Goal: Transaction & Acquisition: Purchase product/service

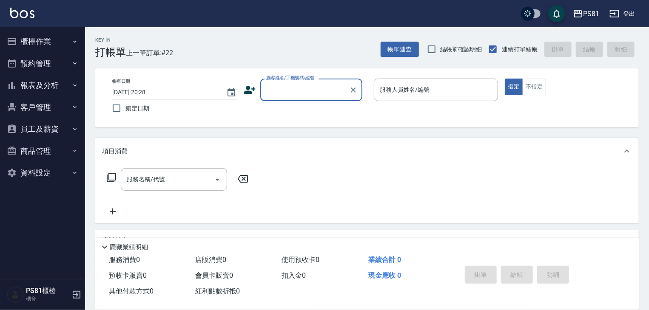
click at [42, 40] on button "櫃檯作業" at bounding box center [42, 42] width 78 height 22
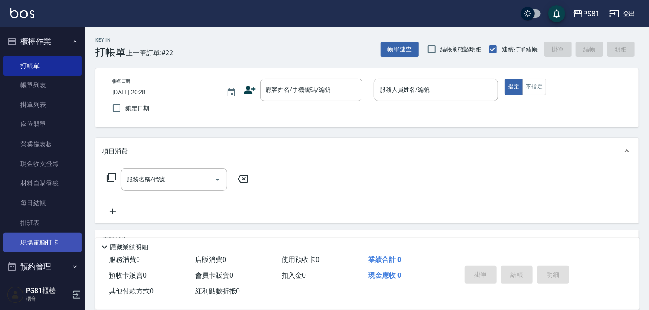
click at [44, 241] on link "現場電腦打卡" at bounding box center [42, 243] width 78 height 20
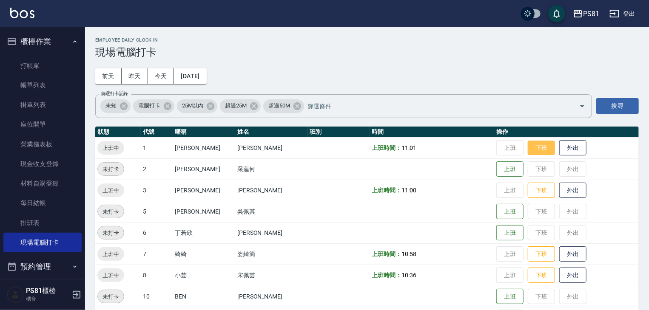
click at [527, 151] on button "下班" at bounding box center [540, 148] width 27 height 15
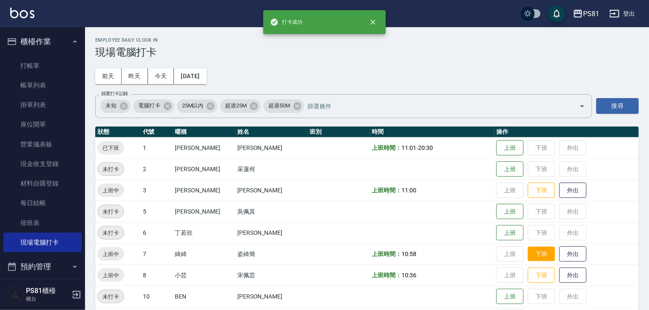
click at [527, 255] on button "下班" at bounding box center [540, 254] width 27 height 15
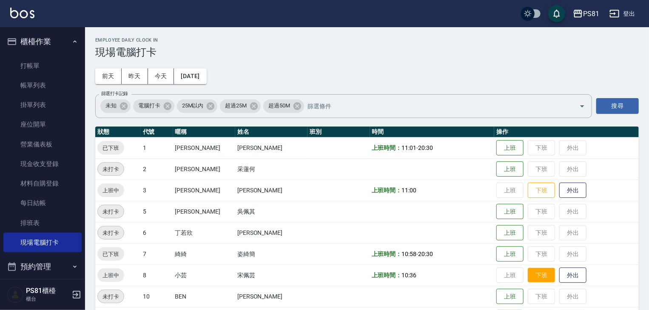
click at [531, 272] on button "下班" at bounding box center [540, 275] width 27 height 15
click at [531, 271] on td "上班 下班 外出" at bounding box center [566, 275] width 145 height 21
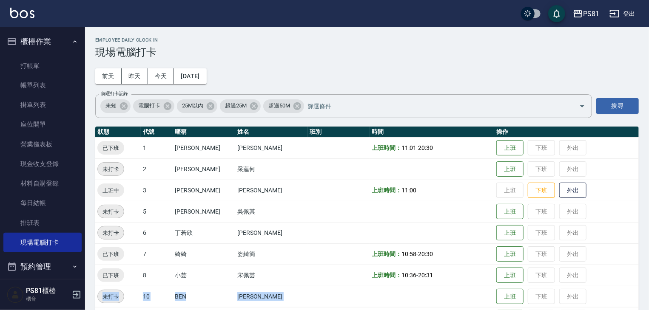
scroll to position [65, 0]
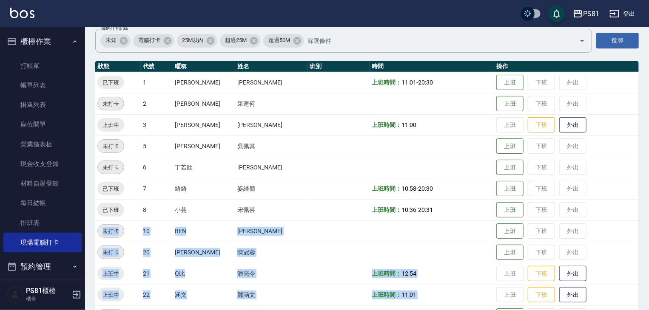
drag, startPoint x: 489, startPoint y: 299, endPoint x: 517, endPoint y: 330, distance: 41.5
click at [517, 310] on html "PS81 登出 櫃檯作業 打帳單 帳單列表 掛單列表 座位開單 營業儀表板 現金收支登錄 材料自購登錄 每日結帳 排班表 現場電腦打卡 預約管理 預約管理 單…" at bounding box center [324, 200] width 649 height 530
click at [458, 308] on td at bounding box center [432, 316] width 125 height 21
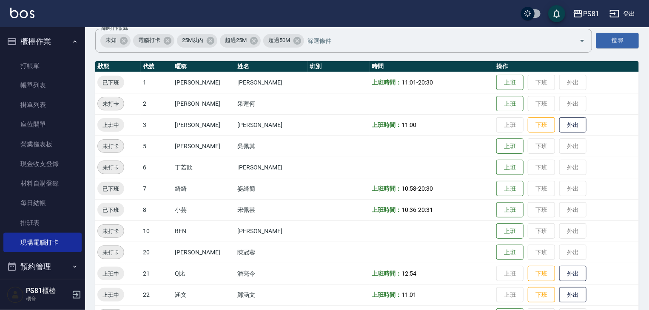
click at [420, 310] on html "PS81 登出 櫃檯作業 打帳單 帳單列表 掛單列表 座位開單 營業儀表板 現金收支登錄 材料自購登錄 每日結帳 排班表 現場電腦打卡 預約管理 預約管理 單…" at bounding box center [324, 200] width 649 height 530
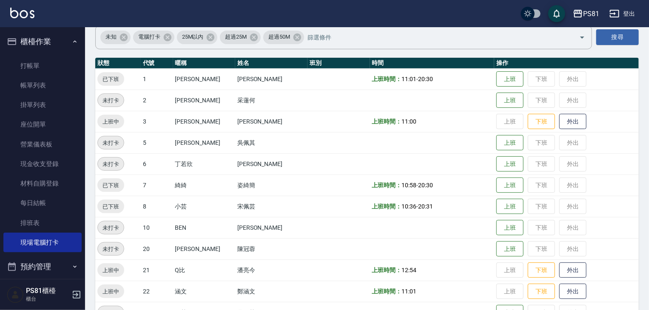
scroll to position [50, 0]
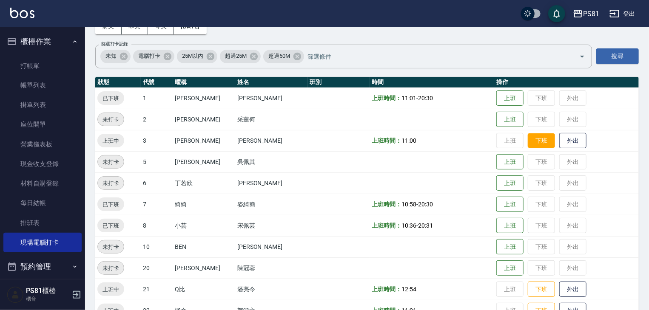
click at [539, 136] on button "下班" at bounding box center [540, 140] width 27 height 15
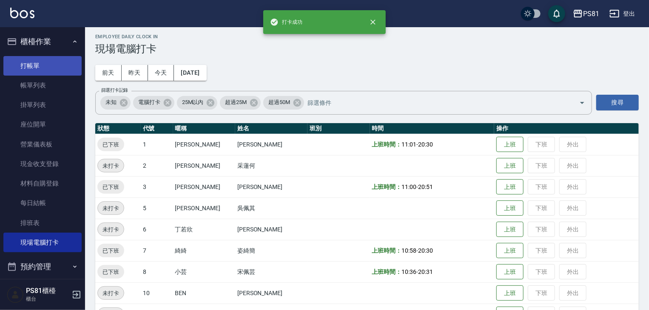
scroll to position [0, 0]
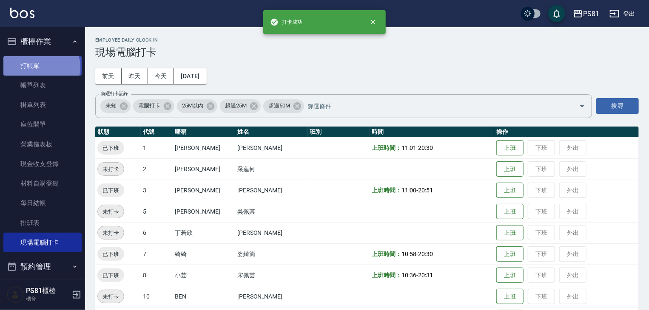
click at [41, 67] on link "打帳單" at bounding box center [42, 66] width 78 height 20
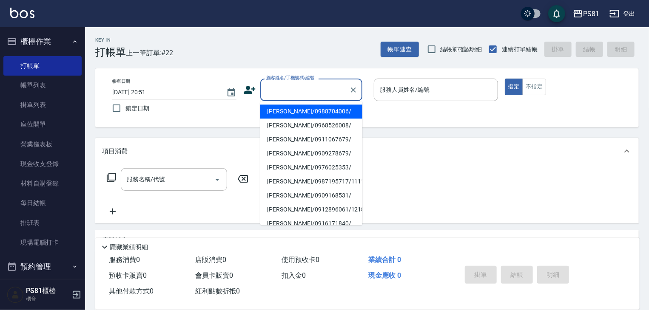
click at [269, 90] on input "顧客姓名/手機號碼/編號" at bounding box center [305, 89] width 82 height 15
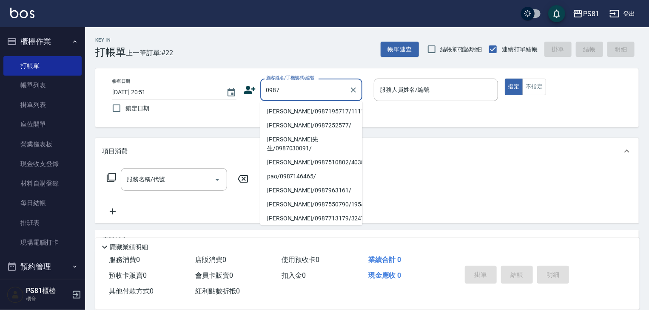
click at [308, 109] on li "[PERSON_NAME]/0987195717/111111" at bounding box center [311, 112] width 102 height 14
type input "[PERSON_NAME]/0987195717/111111"
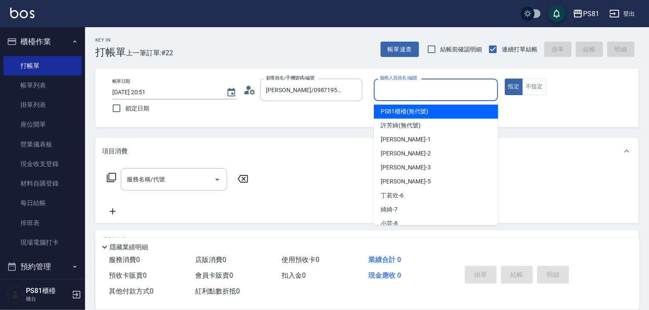
click at [430, 95] on input "服務人員姓名/編號" at bounding box center [435, 89] width 116 height 15
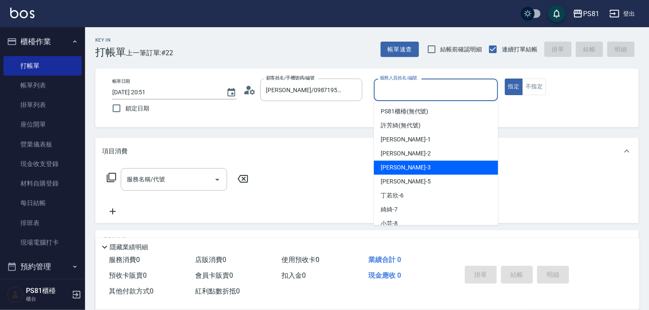
drag, startPoint x: 413, startPoint y: 168, endPoint x: 395, endPoint y: 170, distance: 17.6
click at [410, 169] on div "[PERSON_NAME] -3" at bounding box center [436, 168] width 124 height 14
type input "[PERSON_NAME]-3"
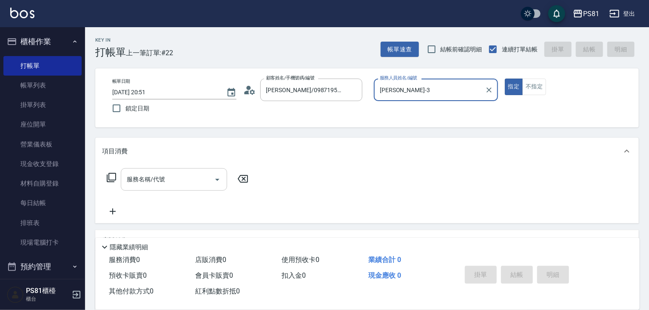
click at [155, 179] on input "服務名稱/代號" at bounding box center [168, 179] width 86 height 15
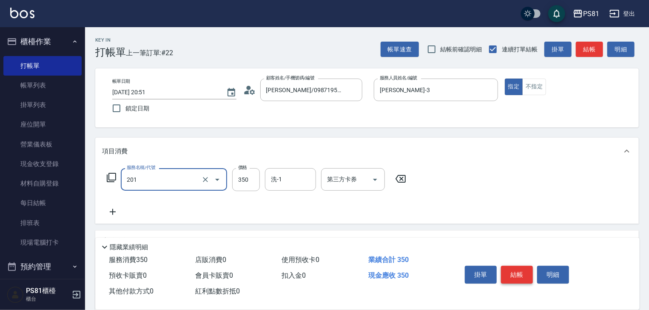
type input "洗剪350(201)"
click at [517, 275] on button "結帳" at bounding box center [517, 275] width 32 height 18
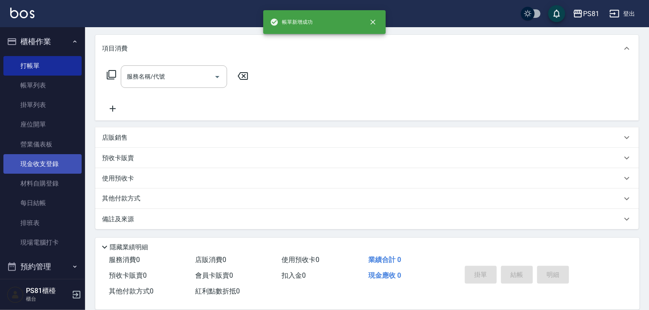
scroll to position [118, 0]
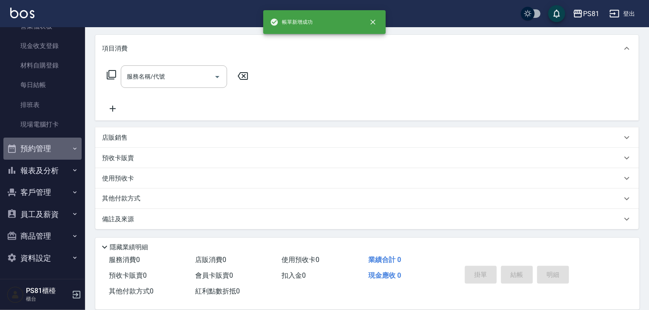
click at [48, 149] on button "預約管理" at bounding box center [42, 149] width 78 height 22
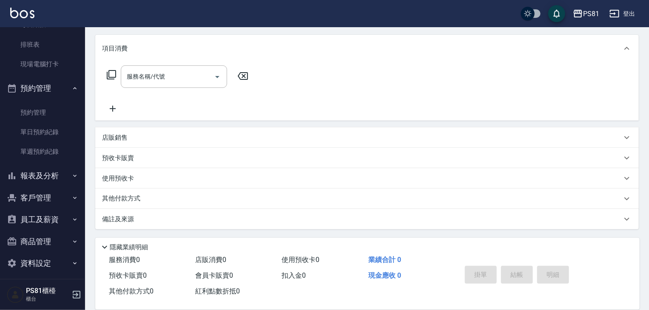
click at [48, 170] on button "報表及分析" at bounding box center [42, 176] width 78 height 22
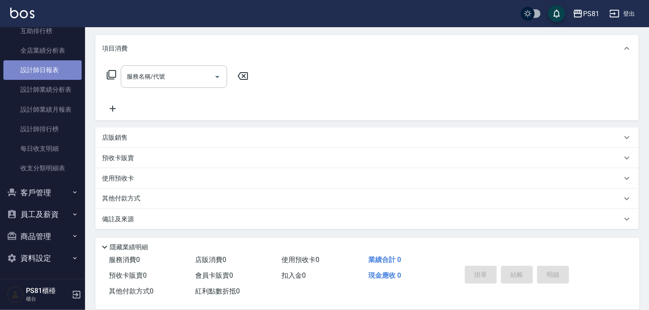
click at [47, 70] on link "設計師日報表" at bounding box center [42, 70] width 78 height 20
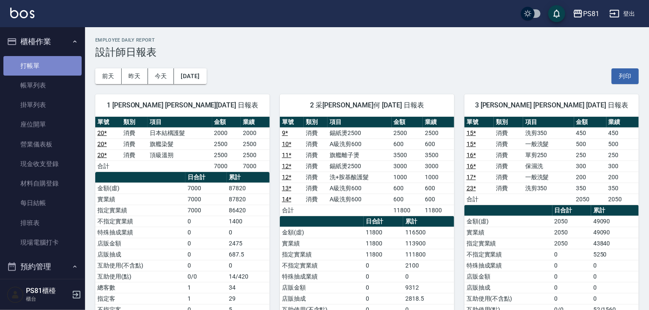
click at [42, 65] on link "打帳單" at bounding box center [42, 66] width 78 height 20
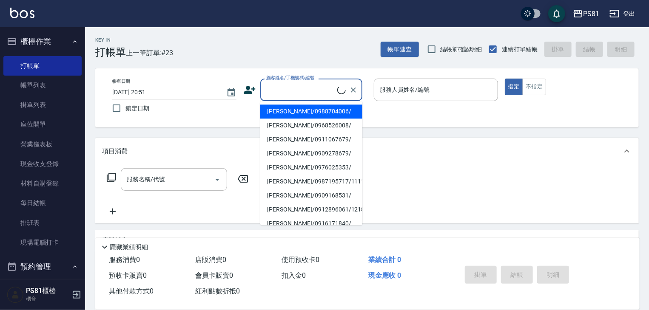
drag, startPoint x: 313, startPoint y: 84, endPoint x: 306, endPoint y: 100, distance: 17.1
click at [314, 86] on input "顧客姓名/手機號碼/編號" at bounding box center [300, 89] width 73 height 15
drag, startPoint x: 296, startPoint y: 106, endPoint x: 389, endPoint y: 102, distance: 92.7
click at [297, 106] on li "[PERSON_NAME]/0987195717/111111" at bounding box center [311, 112] width 102 height 14
type input "[PERSON_NAME]/0987195717/111111"
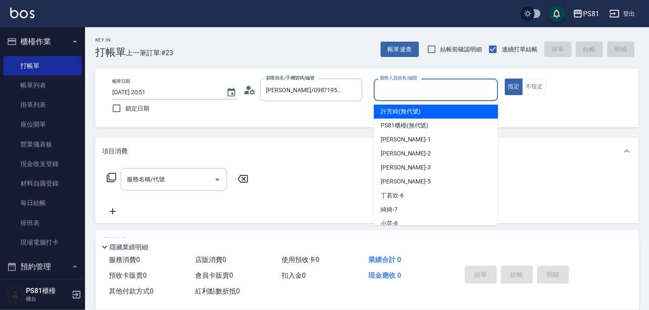
drag, startPoint x: 413, startPoint y: 82, endPoint x: 417, endPoint y: 101, distance: 19.0
click at [413, 87] on input "服務人員姓名/編號" at bounding box center [435, 89] width 116 height 15
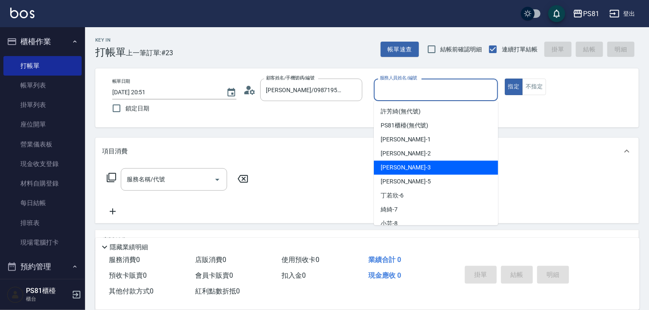
drag, startPoint x: 391, startPoint y: 167, endPoint x: 383, endPoint y: 167, distance: 8.5
click at [391, 167] on span "[PERSON_NAME] -3" at bounding box center [405, 167] width 50 height 9
type input "[PERSON_NAME]-3"
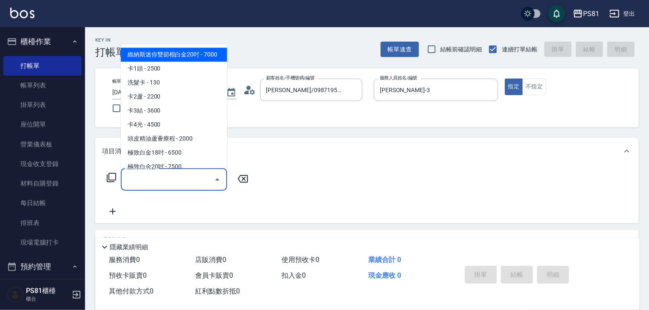
click at [163, 181] on input "服務名稱/代號" at bounding box center [168, 179] width 86 height 15
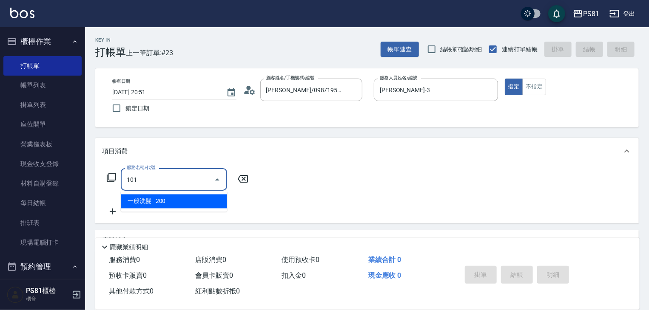
type input "."
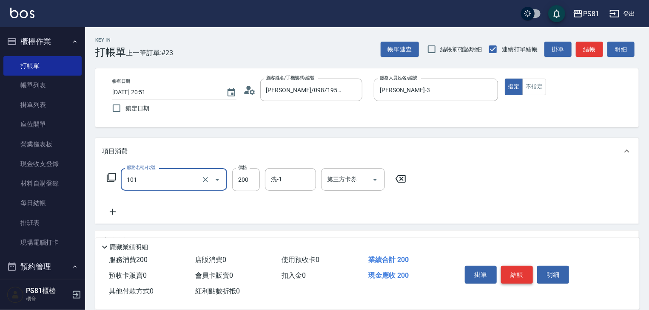
type input "一般洗髮(101)"
click at [522, 266] on button "結帳" at bounding box center [517, 275] width 32 height 18
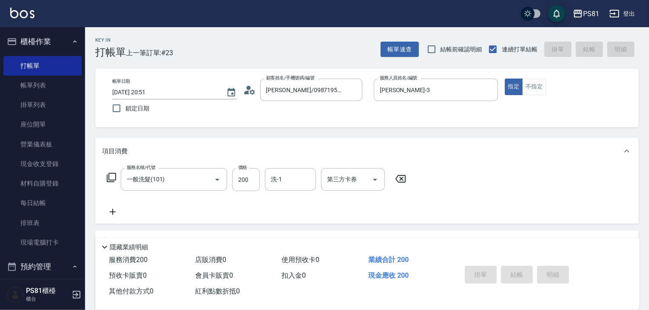
type input "[DATE] 20:52"
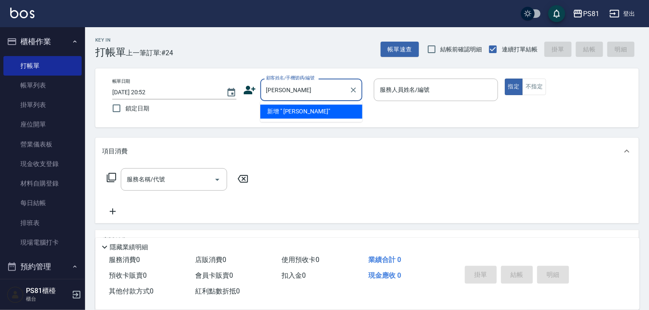
click at [296, 92] on input "[PERSON_NAME]" at bounding box center [305, 89] width 82 height 15
drag, startPoint x: 303, startPoint y: 98, endPoint x: 302, endPoint y: 92, distance: 6.0
click at [303, 94] on div "潘 顧客姓名/手機號碼/編號" at bounding box center [311, 90] width 102 height 23
click at [302, 92] on input "潘" at bounding box center [305, 89] width 82 height 15
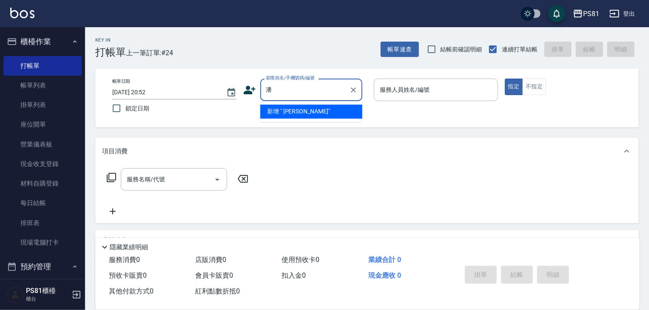
click at [302, 92] on input "潘" at bounding box center [305, 89] width 82 height 15
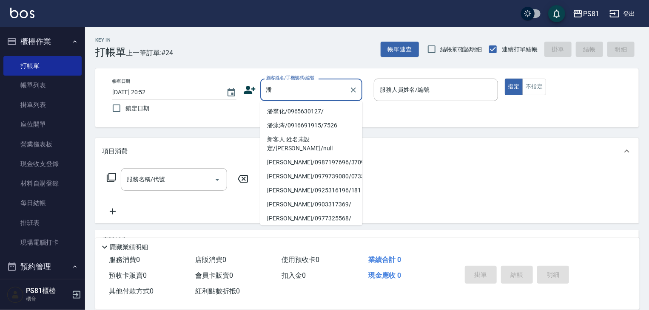
click at [302, 92] on input "潘" at bounding box center [305, 89] width 82 height 15
click at [309, 124] on li "潘泳涔/0916691915/7526" at bounding box center [311, 126] width 102 height 14
type input "潘泳涔/0916691915/7526"
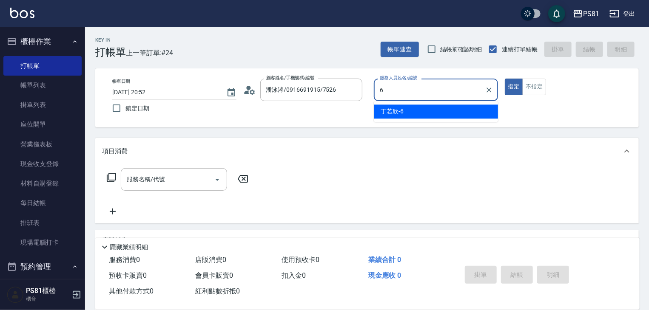
type input "[PERSON_NAME]-6"
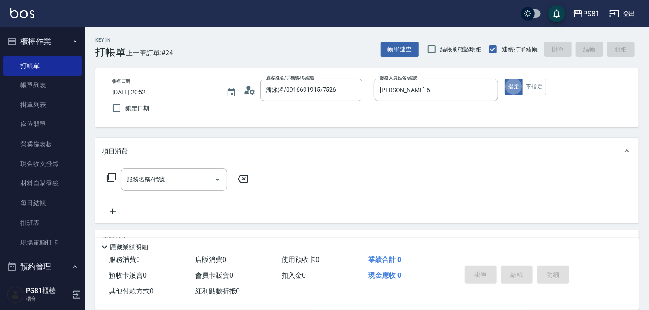
type button "true"
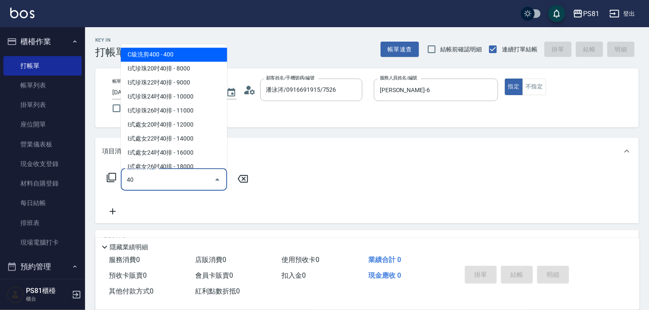
type input "4"
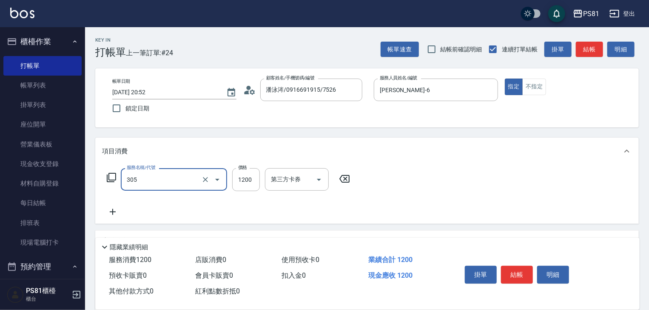
type input "基本離子燙(305)"
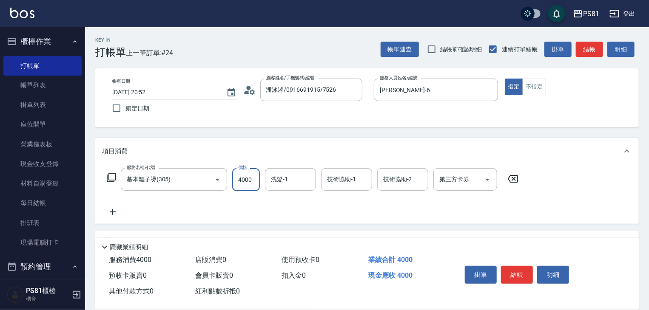
type input "4000"
type input "涵文-22"
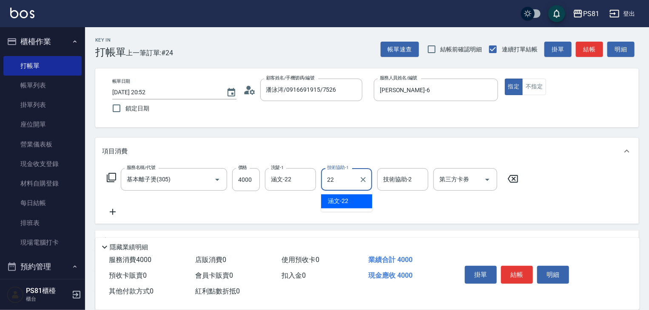
type input "涵文-22"
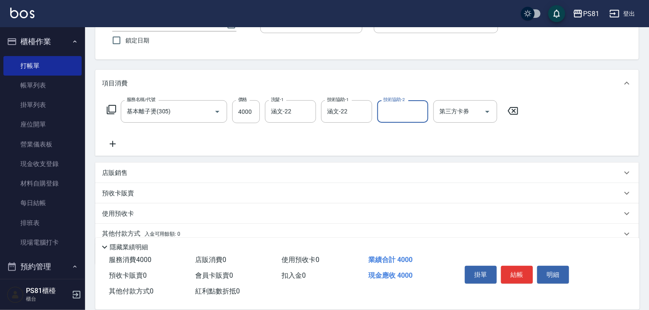
scroll to position [104, 0]
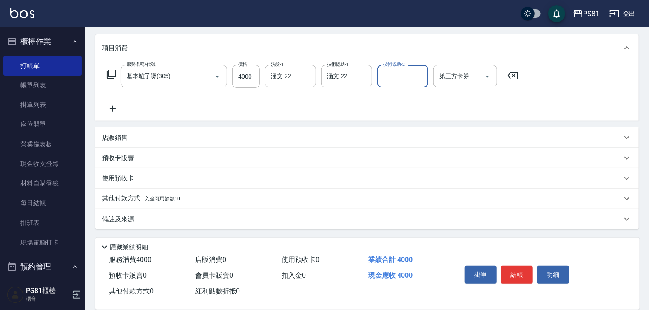
click at [150, 191] on div "其他付款方式 入金可用餘額: 0" at bounding box center [366, 199] width 543 height 20
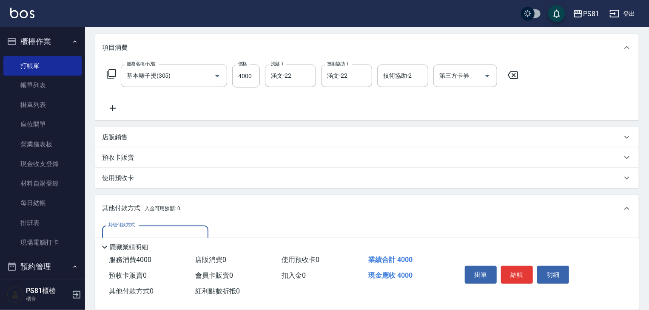
scroll to position [0, 0]
click at [125, 224] on label "其他付款方式" at bounding box center [121, 225] width 27 height 6
click at [125, 230] on input "其他付款方式" at bounding box center [155, 237] width 99 height 15
drag, startPoint x: 125, startPoint y: 221, endPoint x: 126, endPoint y: 230, distance: 9.0
click at [125, 226] on div "其他付款方式 入金可用餘額: 0 其他付款方式 其他付款方式 入金剩餘： 0元 0 ​ 整筆扣入金 0元 異動入金" at bounding box center [366, 248] width 543 height 107
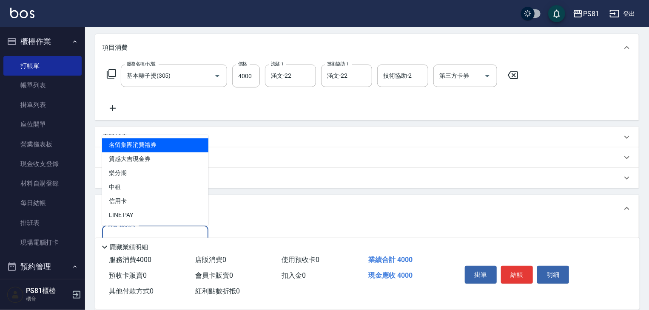
click at [126, 233] on input "其他付款方式" at bounding box center [155, 237] width 99 height 15
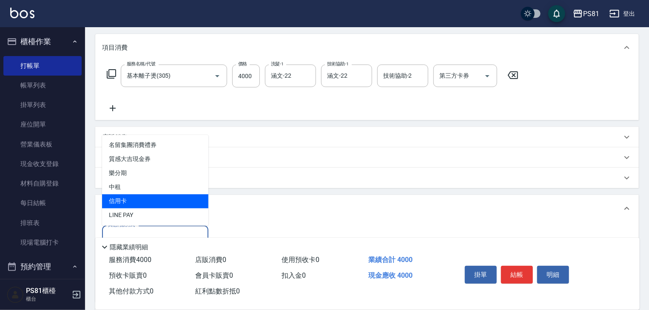
click at [138, 203] on span "信用卡" at bounding box center [155, 202] width 106 height 14
type input "信用卡"
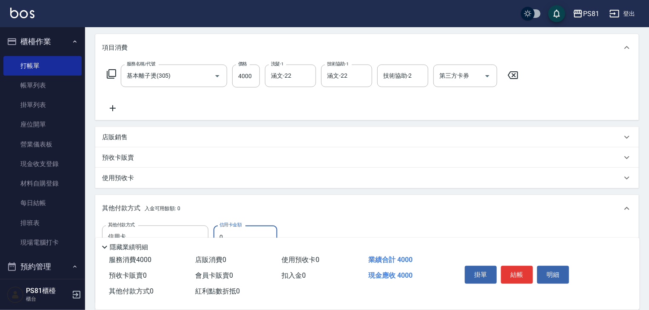
click at [250, 226] on input "0" at bounding box center [245, 237] width 64 height 23
click at [249, 226] on input "0" at bounding box center [245, 237] width 64 height 23
click at [248, 227] on input "0" at bounding box center [245, 237] width 64 height 23
click at [247, 231] on input "440" at bounding box center [245, 237] width 64 height 23
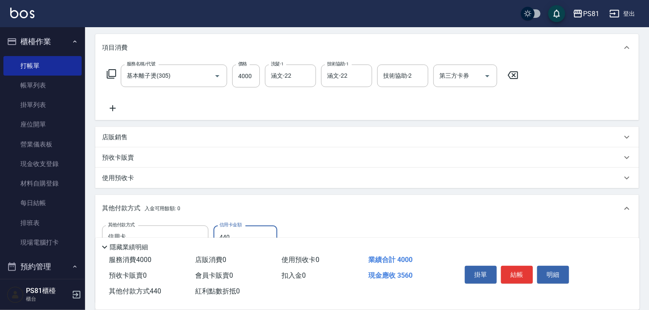
click at [247, 231] on input "440" at bounding box center [245, 237] width 64 height 23
type input "4000"
click at [525, 279] on button "結帳" at bounding box center [517, 275] width 32 height 18
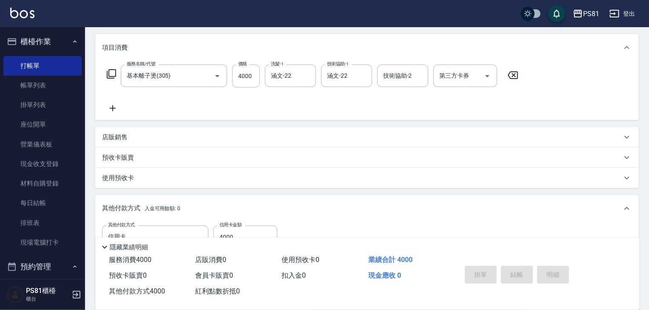
type input "[DATE] 20:58"
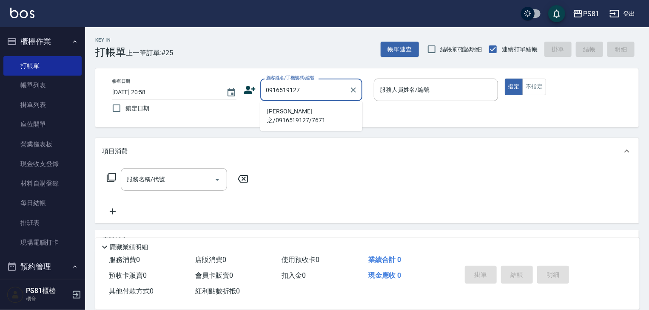
click at [317, 89] on input "0916519127" at bounding box center [305, 89] width 82 height 15
drag, startPoint x: 312, startPoint y: 103, endPoint x: 311, endPoint y: 108, distance: 4.8
click at [311, 105] on ul "[PERSON_NAME]之/0916519127/7671" at bounding box center [311, 116] width 102 height 30
click at [311, 109] on li "[PERSON_NAME]之/0916519127/7671" at bounding box center [311, 116] width 102 height 23
type input "[PERSON_NAME]之/0916519127/7671"
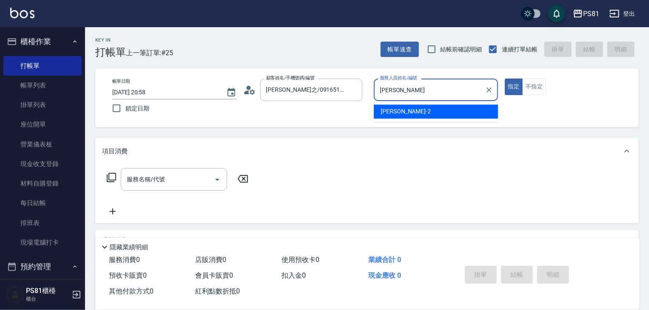
type input "采"
type input "[PERSON_NAME]-6"
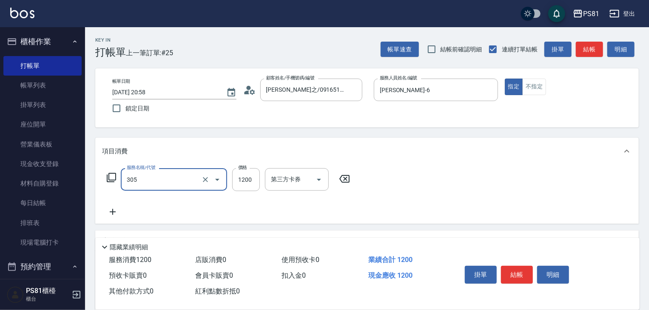
type input "基本離子燙(305)"
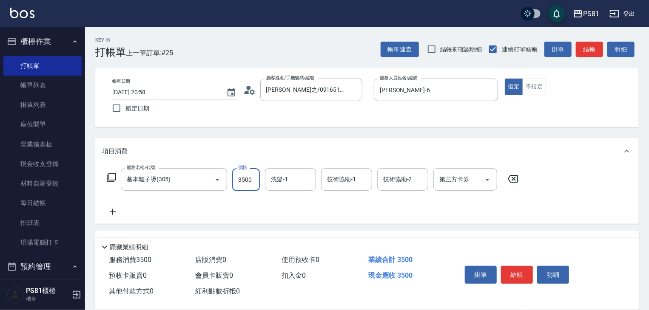
type input "3500"
type input "涵文-22"
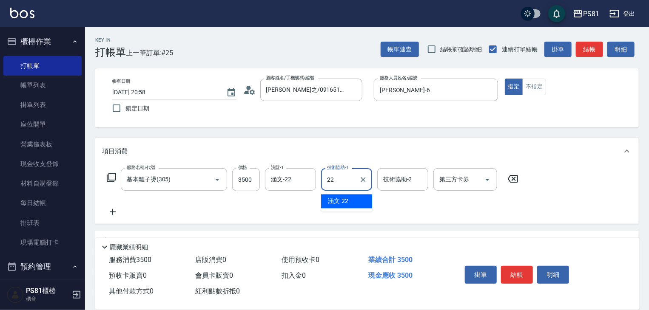
type input "涵文-22"
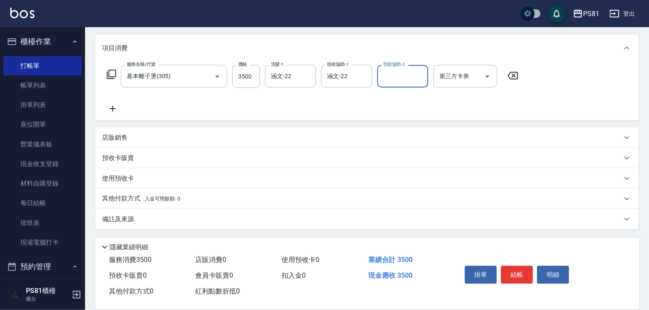
scroll to position [104, 0]
click at [148, 198] on span "入金可用餘額: 0" at bounding box center [163, 199] width 36 height 6
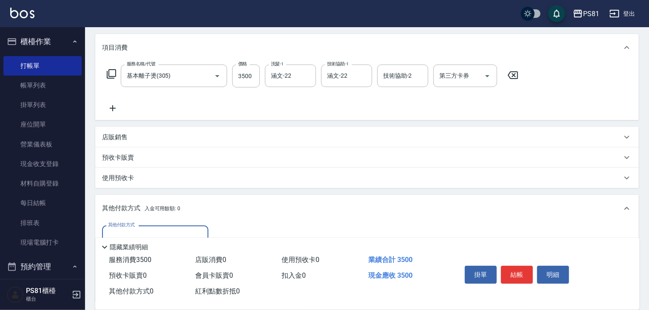
scroll to position [0, 0]
click at [148, 228] on div "其他付款方式" at bounding box center [155, 237] width 106 height 23
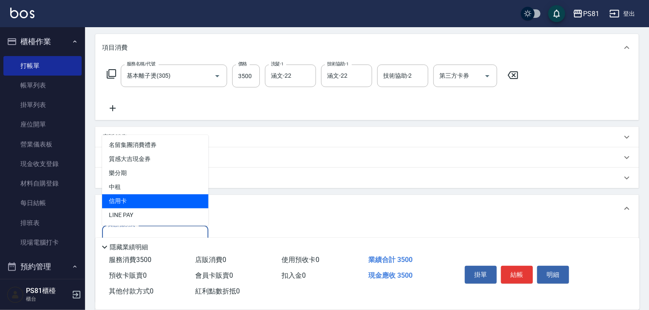
click at [139, 198] on span "信用卡" at bounding box center [155, 202] width 106 height 14
type input "信用卡"
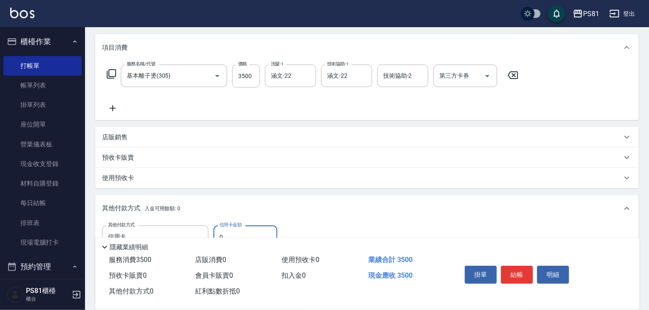
click at [243, 234] on input "0" at bounding box center [245, 237] width 64 height 23
click at [241, 234] on input "0" at bounding box center [245, 237] width 64 height 23
drag, startPoint x: 241, startPoint y: 234, endPoint x: 236, endPoint y: 236, distance: 4.8
click at [236, 236] on div "Key In 打帳單 上一筆訂單:#25 帳單速查 結帳前確認明細 連續打單結帳 掛單 結帳 明細 帳單日期 [DATE] 20:58 鎖定日期 顧客姓名/手…" at bounding box center [367, 166] width 564 height 487
click at [224, 232] on input "3350" at bounding box center [245, 237] width 64 height 23
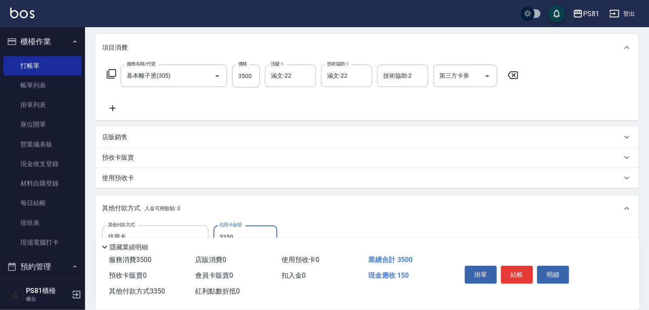
click at [224, 232] on input "3350" at bounding box center [245, 237] width 64 height 23
type input "3500"
drag, startPoint x: 501, startPoint y: 268, endPoint x: 522, endPoint y: 264, distance: 21.1
click at [502, 268] on button "結帳" at bounding box center [517, 275] width 32 height 18
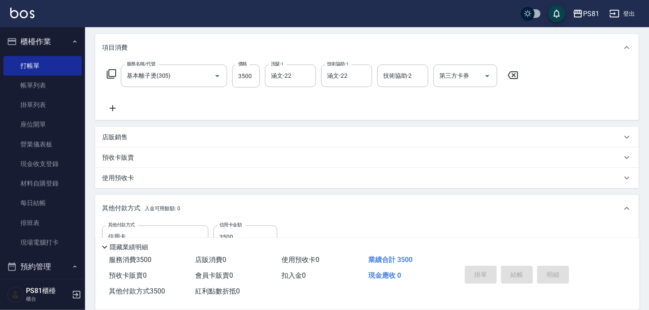
click at [522, 264] on div "掛單 結帳 明細" at bounding box center [516, 276] width 111 height 27
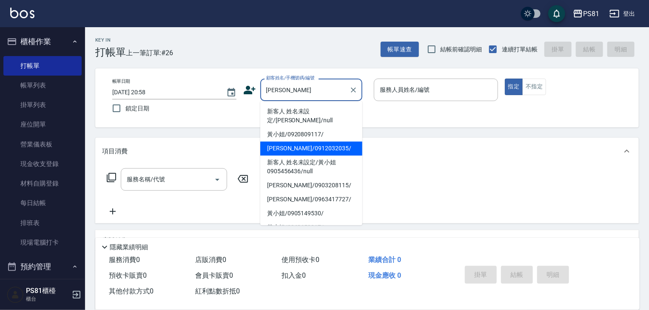
click at [315, 142] on li "[PERSON_NAME]/0912032035/" at bounding box center [311, 149] width 102 height 14
type input "[PERSON_NAME]/0912032035/"
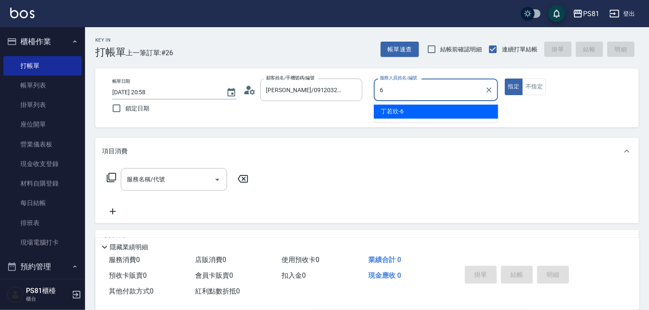
type input "[PERSON_NAME]-6"
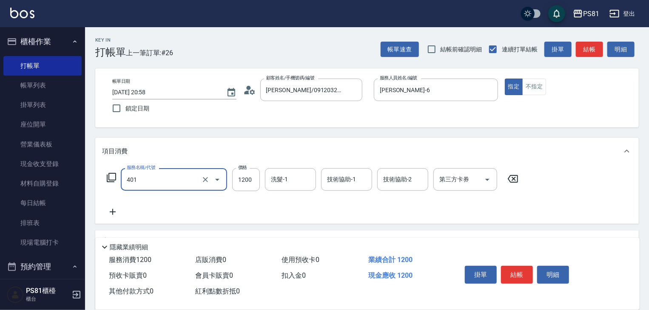
type input "基本染髮(401)"
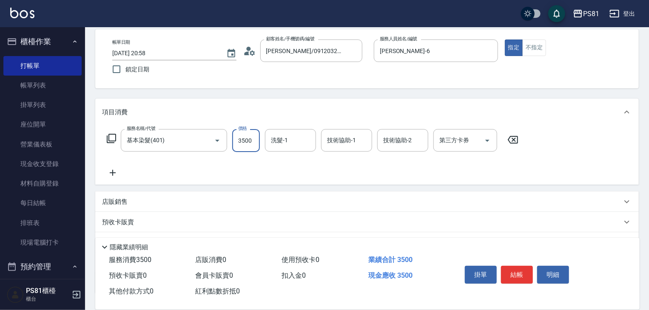
scroll to position [85, 0]
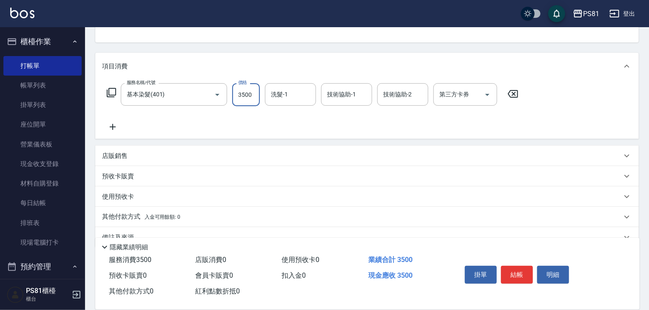
type input "3500"
click at [156, 221] on p "其他付款方式 入金可用餘額: 0" at bounding box center [141, 217] width 78 height 9
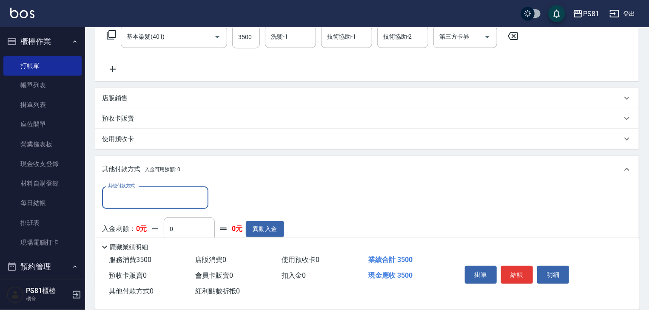
scroll to position [204, 0]
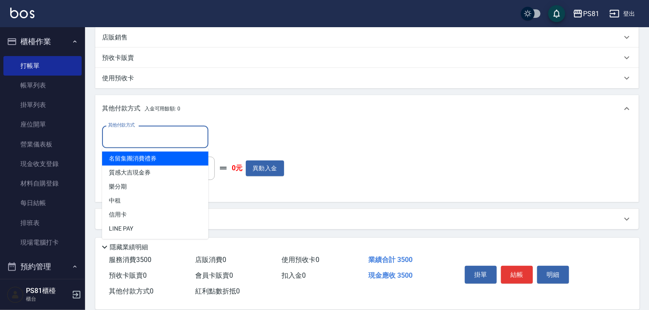
click at [149, 142] on input "其他付款方式" at bounding box center [155, 137] width 99 height 15
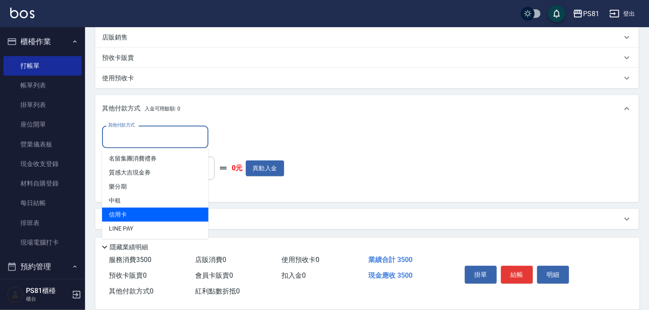
click at [136, 213] on span "信用卡" at bounding box center [155, 215] width 106 height 14
type input "信用卡"
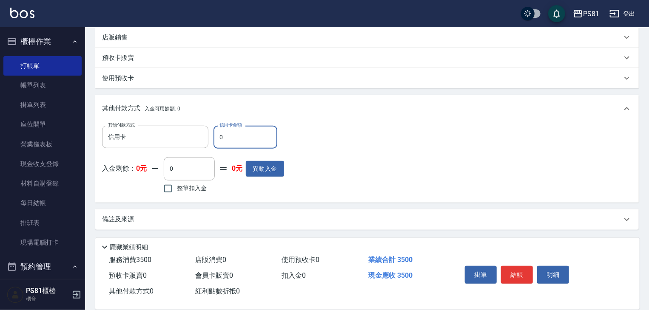
click at [236, 142] on input "0" at bounding box center [245, 137] width 64 height 23
type input "3500"
click at [522, 269] on button "結帳" at bounding box center [517, 275] width 32 height 18
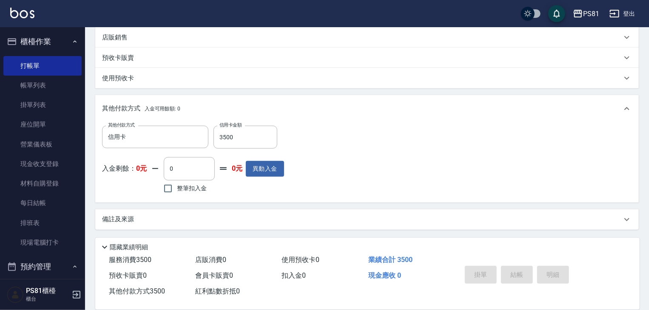
type input "[DATE] 20:59"
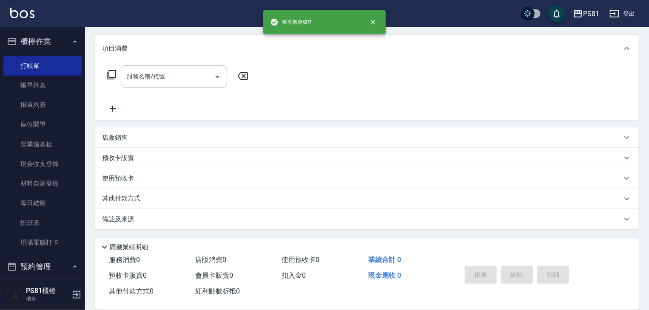
scroll to position [0, 0]
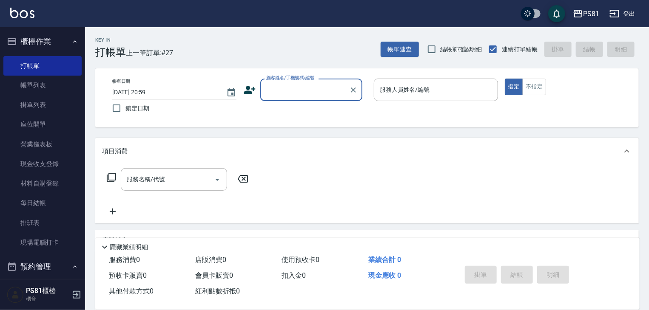
click at [248, 91] on icon at bounding box center [250, 90] width 12 height 9
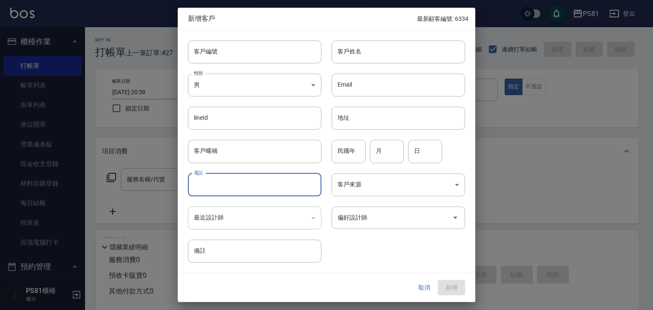
click at [215, 190] on input "電話" at bounding box center [254, 184] width 133 height 23
click at [215, 190] on input "0908801608" at bounding box center [254, 184] width 133 height 23
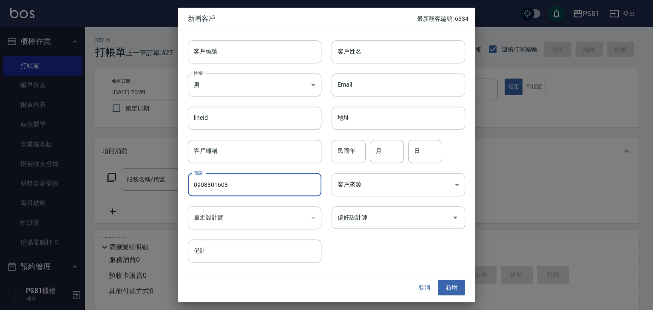
type input "0908801608"
click at [348, 165] on div "客戶來源 ​ 客戶來源" at bounding box center [393, 179] width 144 height 33
click at [347, 160] on input "民國年" at bounding box center [349, 151] width 34 height 23
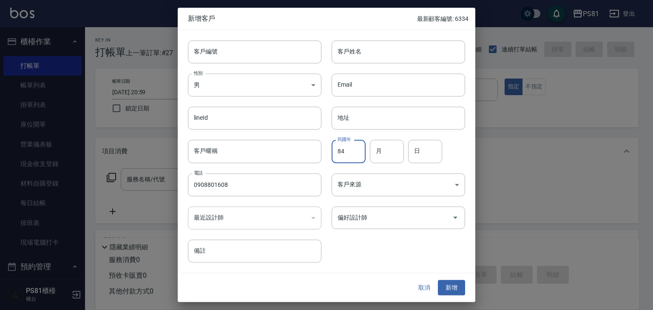
type input "84"
type input "11"
type input "18"
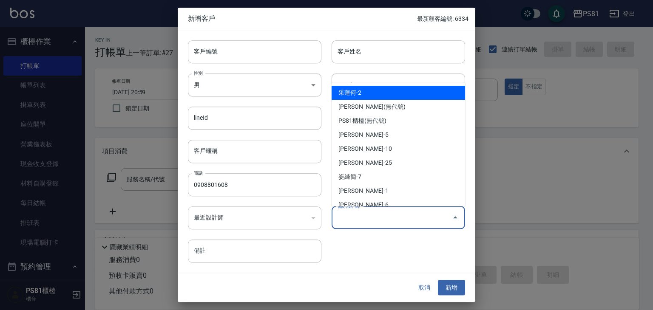
click at [363, 224] on input "偏好設計師" at bounding box center [391, 217] width 113 height 15
type input "[PERSON_NAME]"
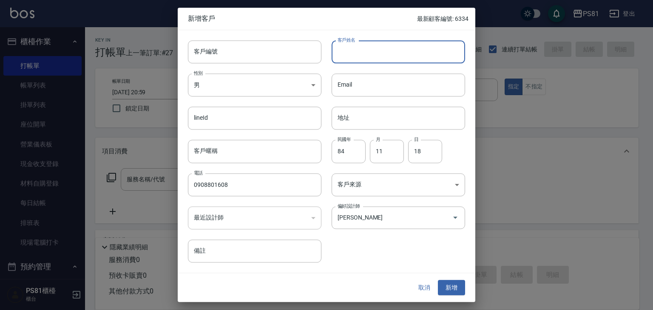
click at [348, 40] on div "客戶姓名 客戶姓名" at bounding box center [398, 51] width 133 height 23
type input "[PERSON_NAME]"
click at [449, 288] on button "新增" at bounding box center [451, 288] width 27 height 16
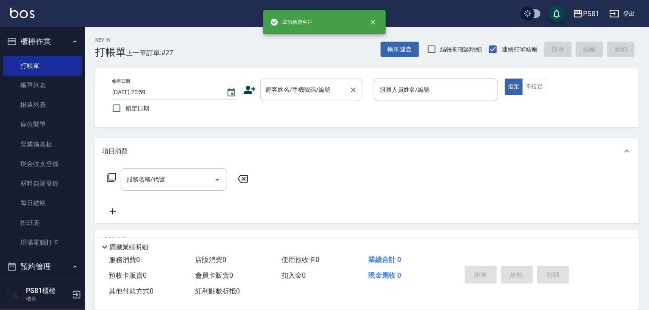
click at [281, 96] on input "顧客姓名/手機號碼/編號" at bounding box center [305, 89] width 82 height 15
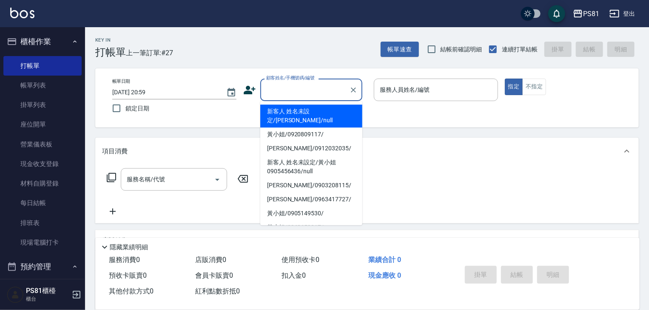
paste input "0908801608"
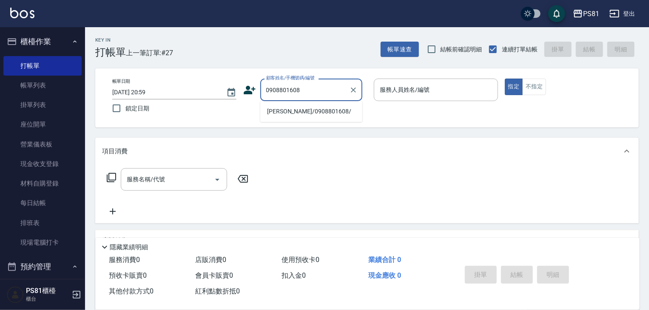
click at [311, 110] on li "[PERSON_NAME]/0908801608/" at bounding box center [311, 112] width 102 height 14
type input "[PERSON_NAME]/0908801608/"
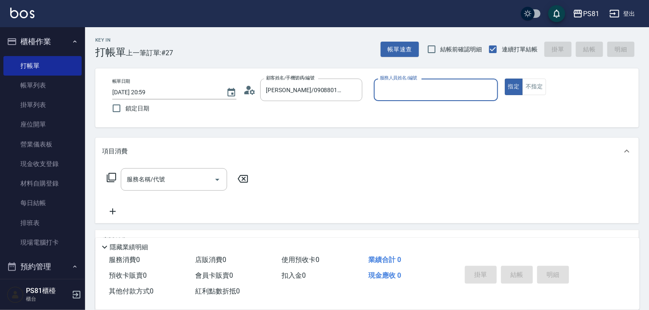
type input "[PERSON_NAME]-6"
click at [505, 79] on button "指定" at bounding box center [514, 87] width 18 height 17
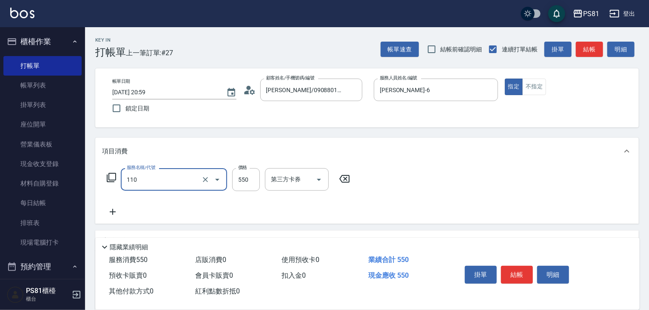
type input "去角質(抗油)(110)"
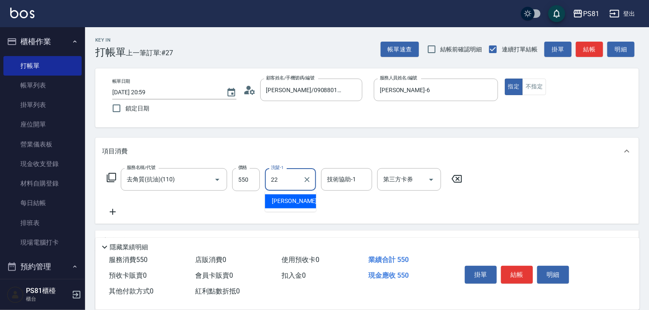
type input "涵文-22"
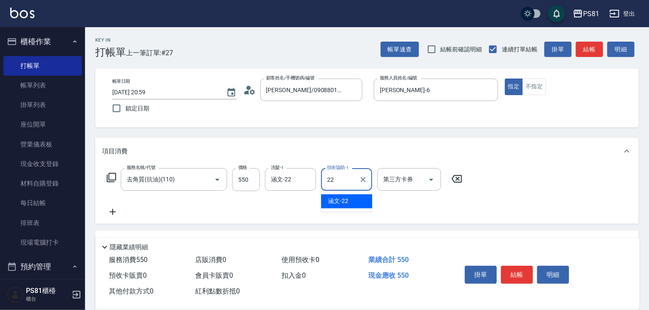
type input "涵文-22"
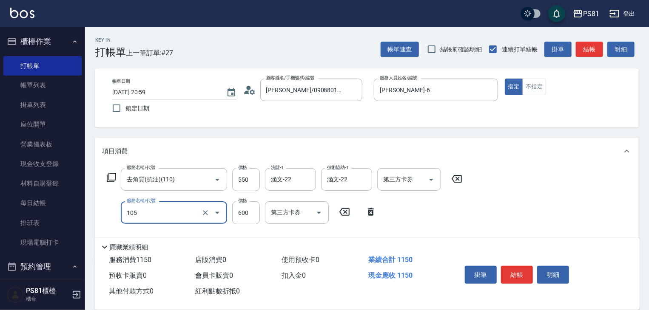
type input "A級洗剪600(105)"
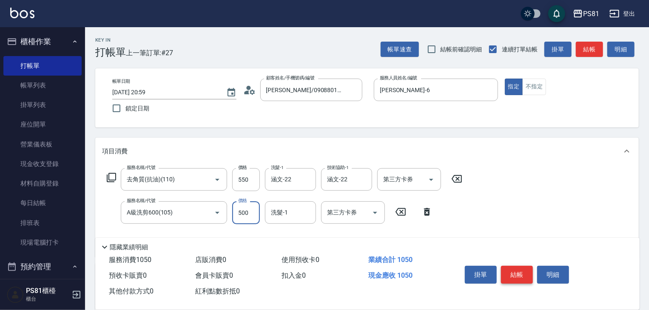
type input "500"
click at [528, 275] on button "結帳" at bounding box center [517, 275] width 32 height 18
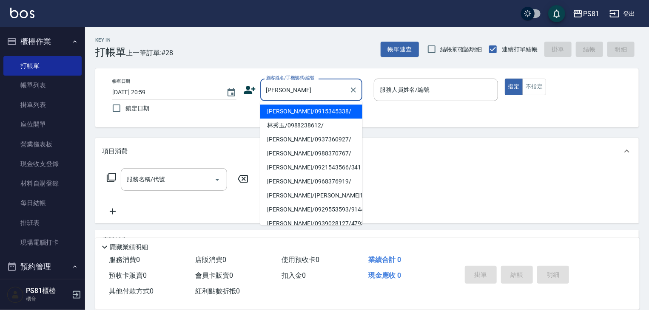
click at [322, 125] on li "林秀玉/0988238612/" at bounding box center [311, 126] width 102 height 14
type input "林秀玉/0988238612/"
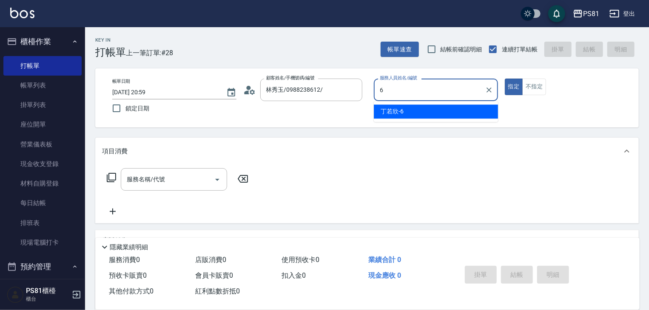
type input "[PERSON_NAME]-6"
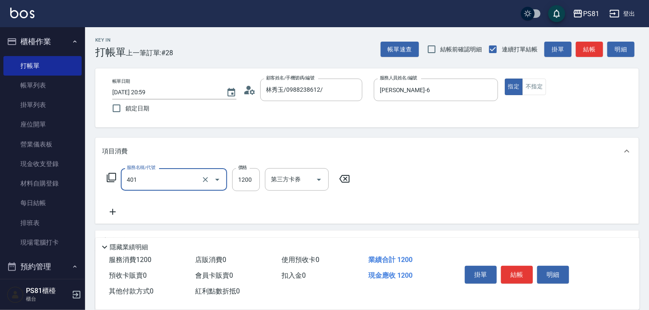
type input "基本染髮(401)"
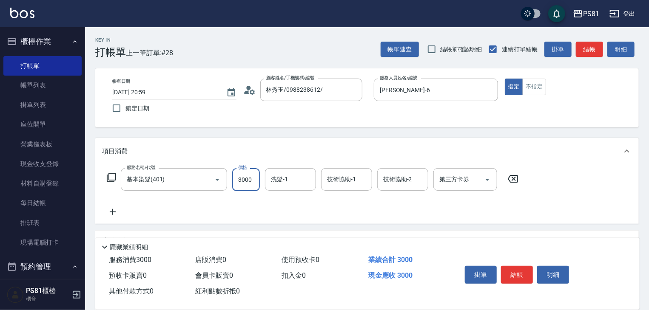
type input "3000"
type input "涵文-22"
click at [514, 270] on button "結帳" at bounding box center [517, 275] width 32 height 18
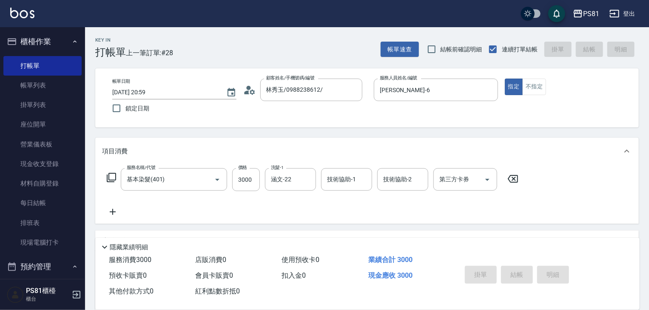
type input "[DATE] 21:00"
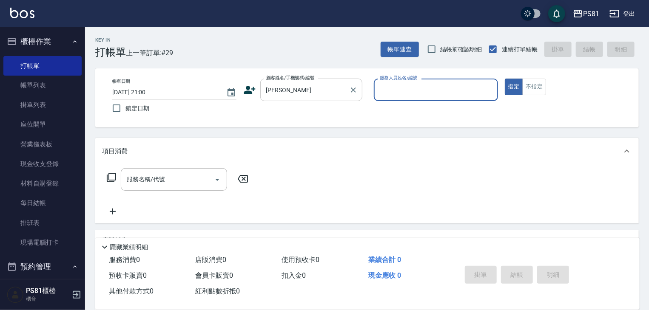
click at [312, 96] on input "[PERSON_NAME]" at bounding box center [305, 89] width 82 height 15
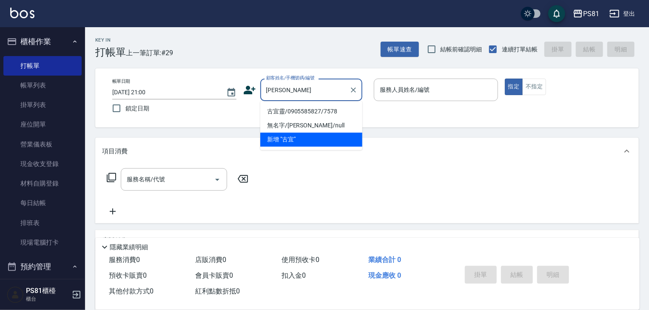
click at [305, 111] on li "古宜靈/0905585827/7578" at bounding box center [311, 112] width 102 height 14
type input "古宜靈/0905585827/7578"
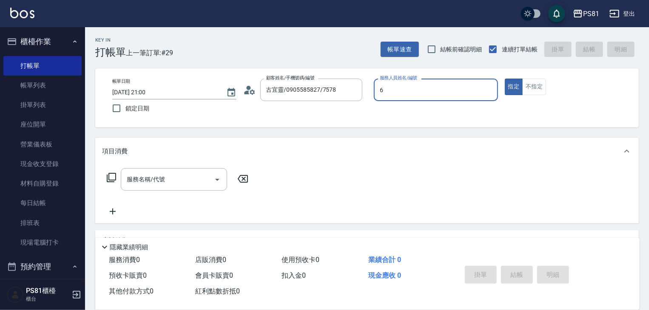
type input "[PERSON_NAME]-6"
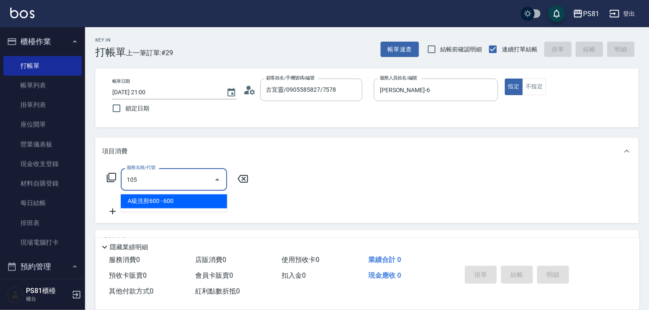
type input "A級洗剪600(105)"
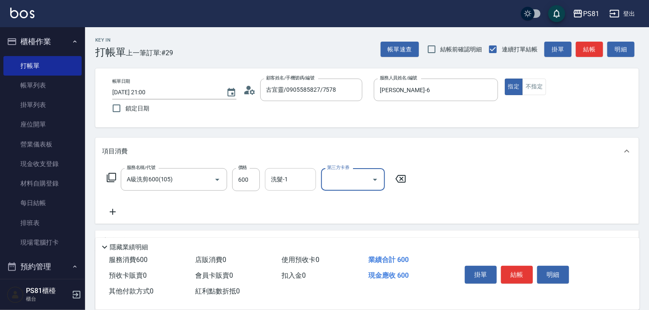
click at [284, 171] on div "洗髮-1" at bounding box center [290, 179] width 51 height 23
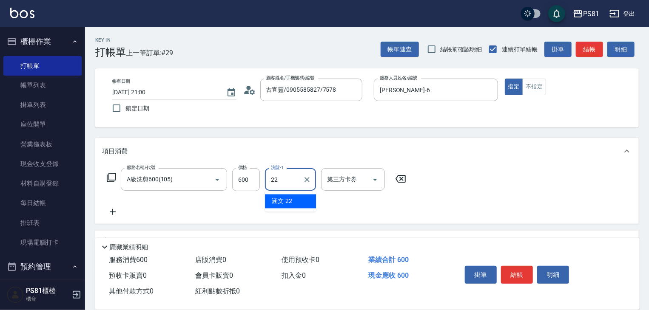
type input "涵文-22"
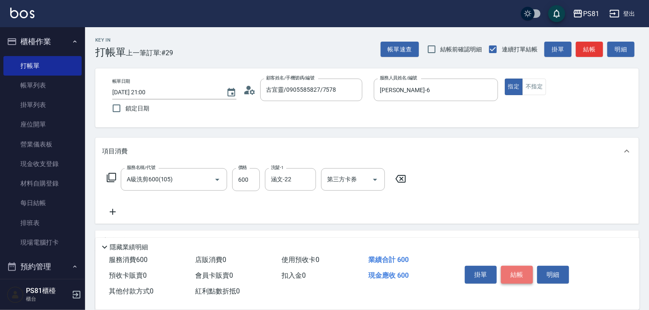
click at [520, 272] on button "結帳" at bounding box center [517, 275] width 32 height 18
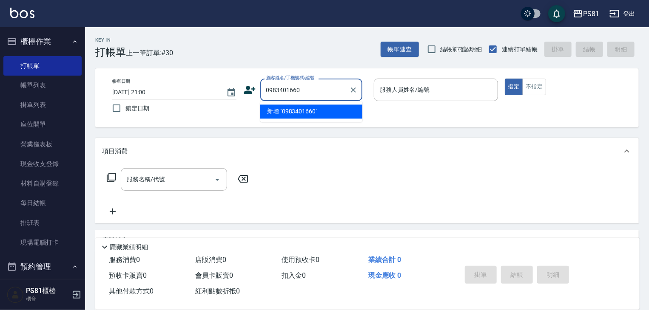
click at [326, 92] on input "0983401660" at bounding box center [305, 89] width 82 height 15
type input "0983401660"
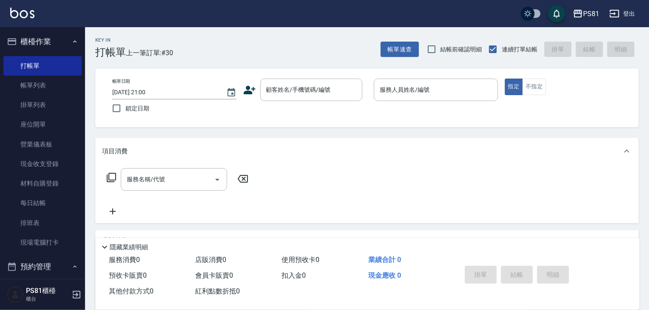
click at [245, 91] on icon at bounding box center [249, 90] width 13 height 13
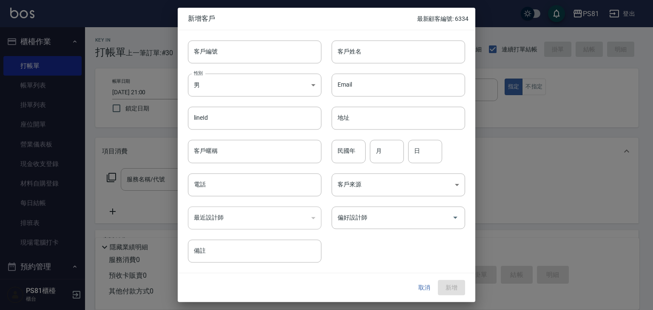
click at [218, 198] on div "最近設計師 ​ 最近設計師" at bounding box center [250, 212] width 144 height 33
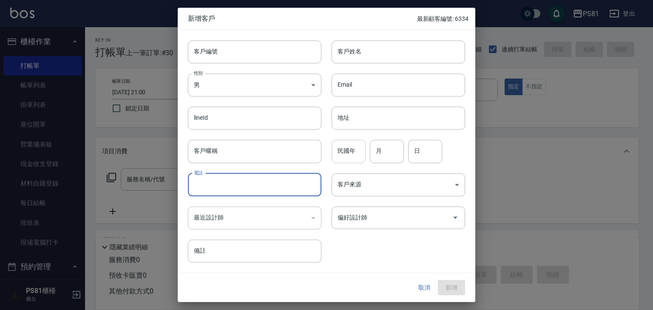
drag, startPoint x: 223, startPoint y: 191, endPoint x: 341, endPoint y: 153, distance: 124.3
click at [228, 190] on input "電話" at bounding box center [254, 184] width 133 height 23
paste input "0983401660"
type input "0983401660"
click at [352, 147] on input "民國年" at bounding box center [349, 151] width 34 height 23
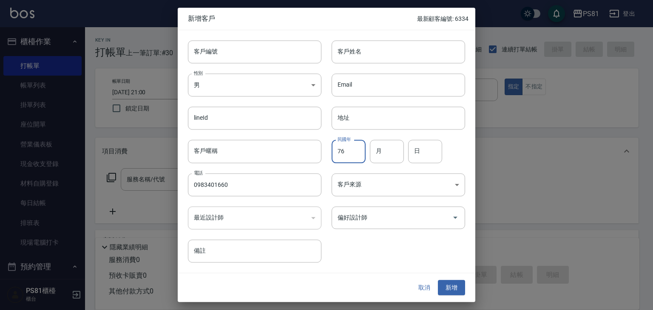
type input "76"
type input "4"
type input "10"
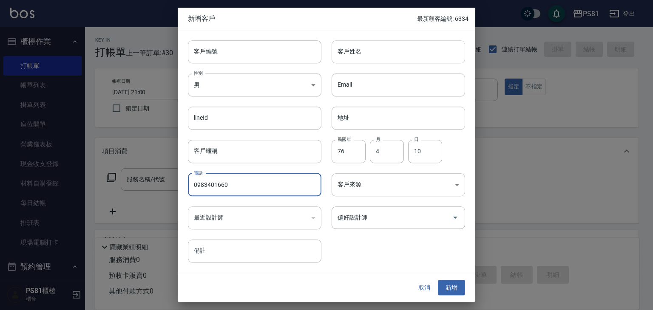
click at [392, 51] on input "客戶姓名" at bounding box center [398, 51] width 133 height 23
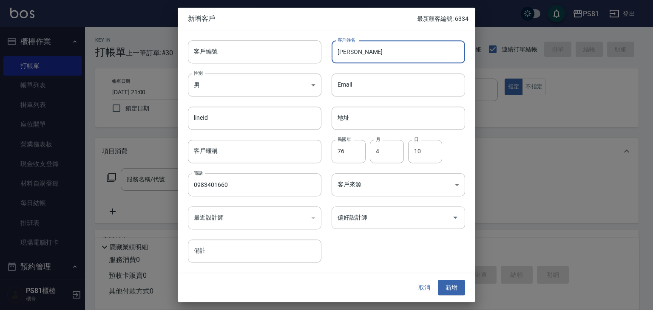
type input "[PERSON_NAME]"
click at [386, 218] on input "偏好設計師" at bounding box center [391, 217] width 113 height 15
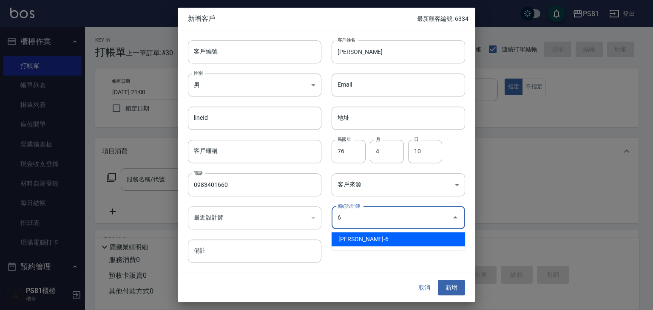
type input "[PERSON_NAME]"
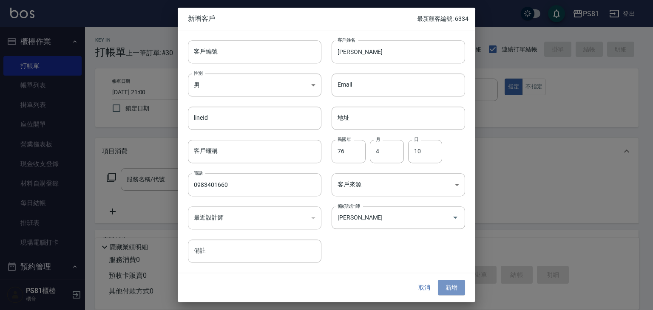
click at [457, 285] on button "新增" at bounding box center [451, 288] width 27 height 16
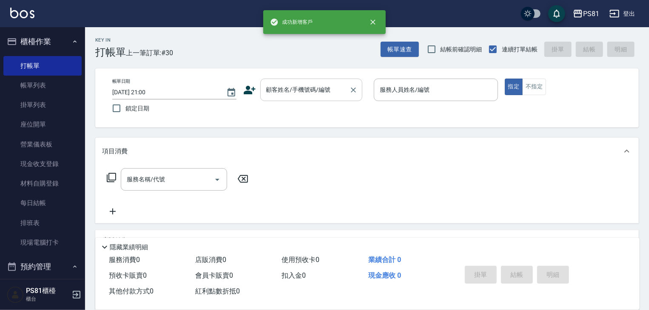
click at [289, 94] on input "顧客姓名/手機號碼/編號" at bounding box center [305, 89] width 82 height 15
paste input "0983401660"
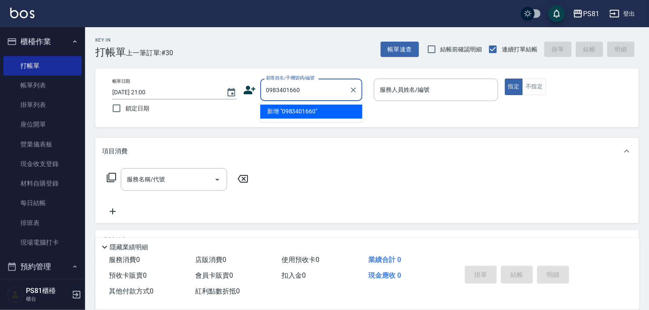
click at [291, 114] on li "新增 "0983401660"" at bounding box center [311, 112] width 102 height 14
type input "0983401660"
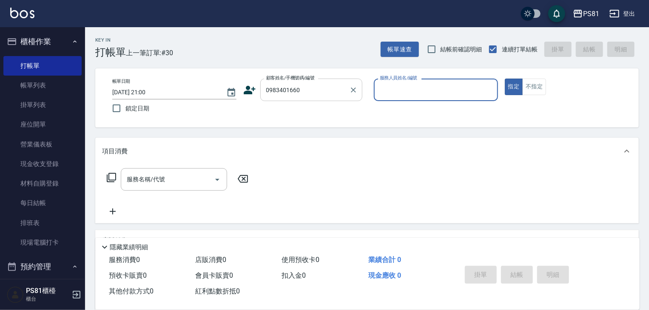
click at [307, 87] on input "0983401660" at bounding box center [305, 89] width 82 height 15
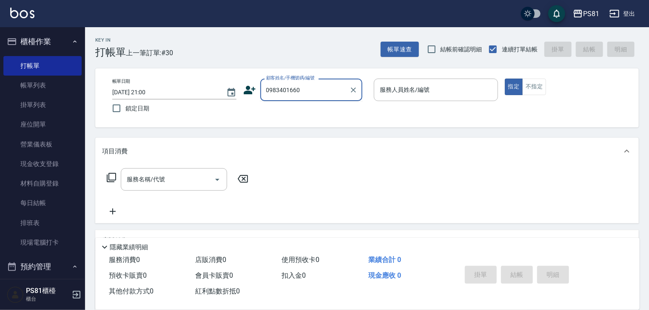
click at [307, 87] on input "0983401660" at bounding box center [305, 89] width 82 height 15
